Goal: Task Accomplishment & Management: Manage account settings

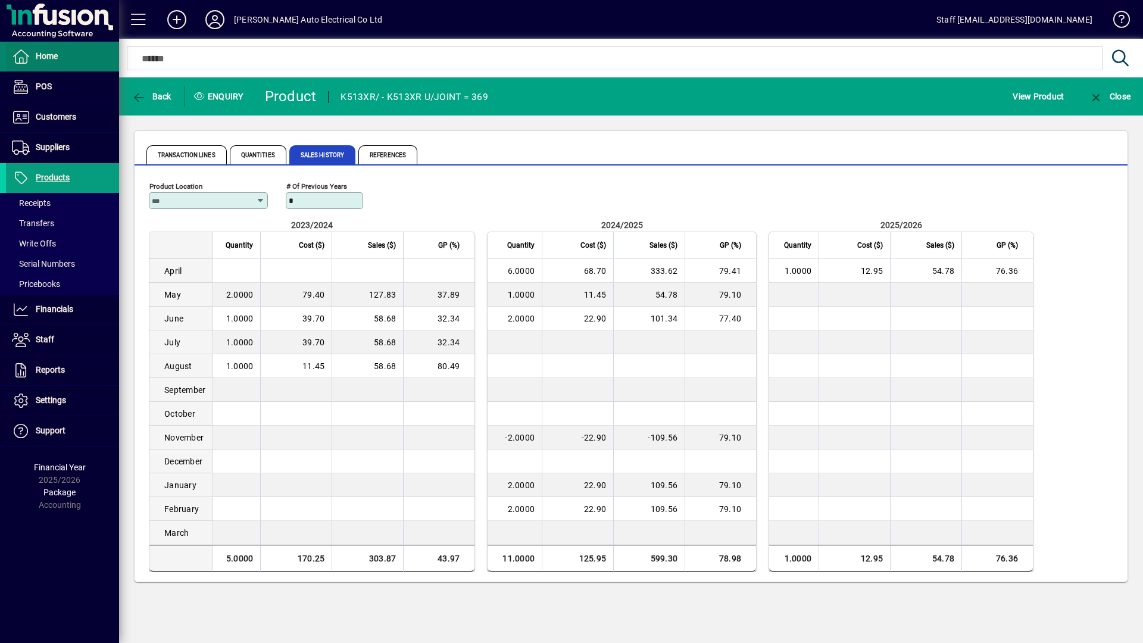
click at [89, 60] on span at bounding box center [62, 56] width 113 height 29
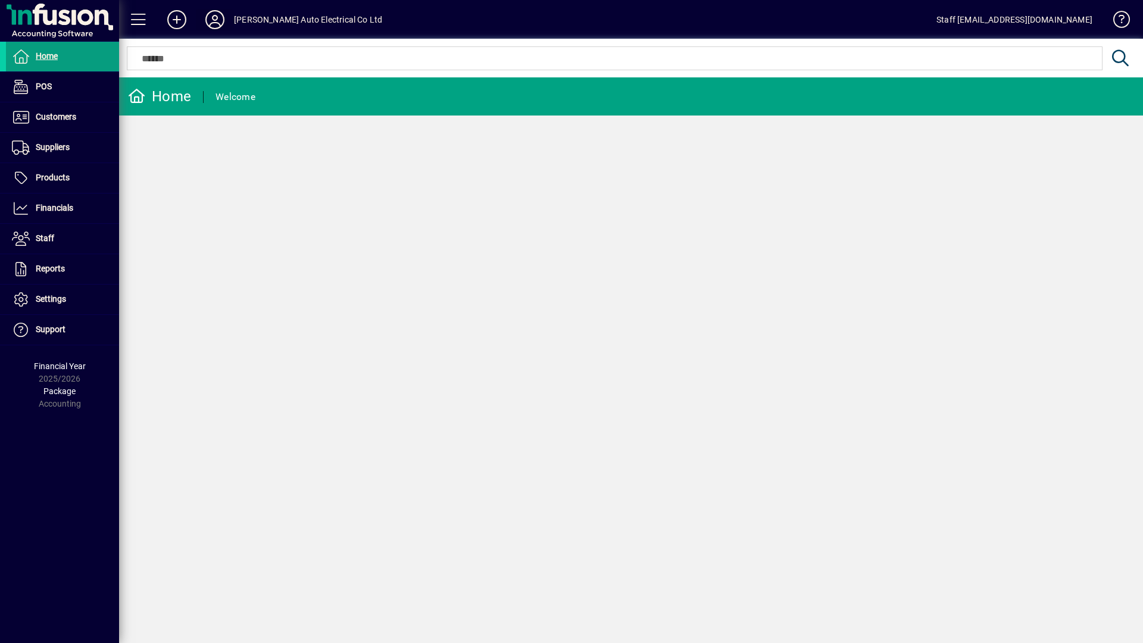
click at [227, 13] on span at bounding box center [215, 19] width 38 height 29
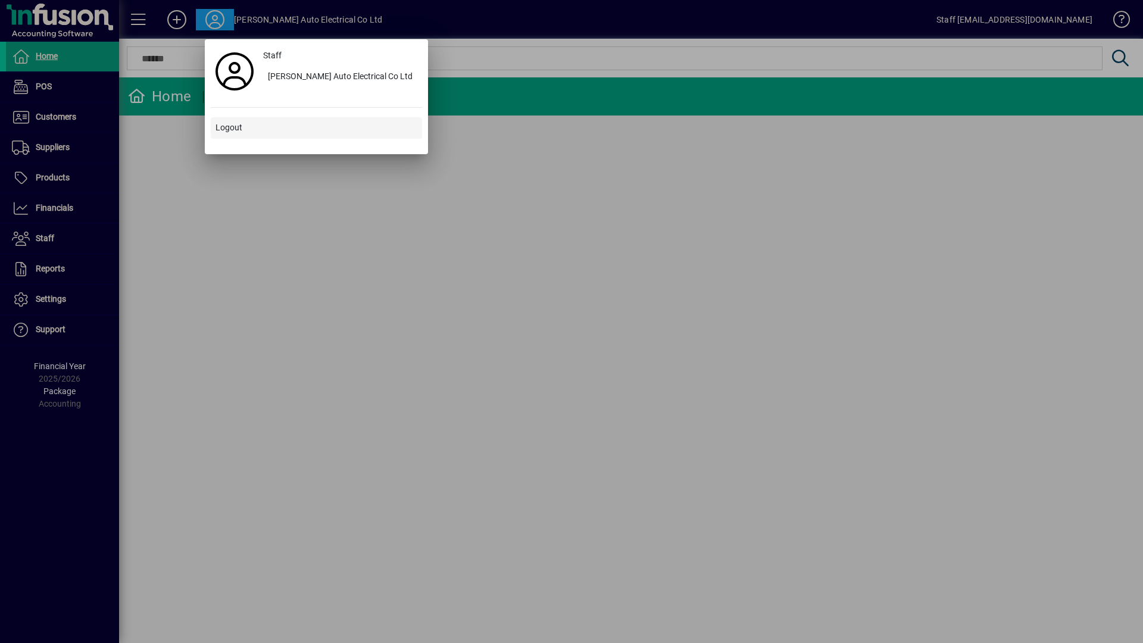
click at [240, 120] on span at bounding box center [316, 128] width 211 height 29
